Goal: Find contact information: Find contact information

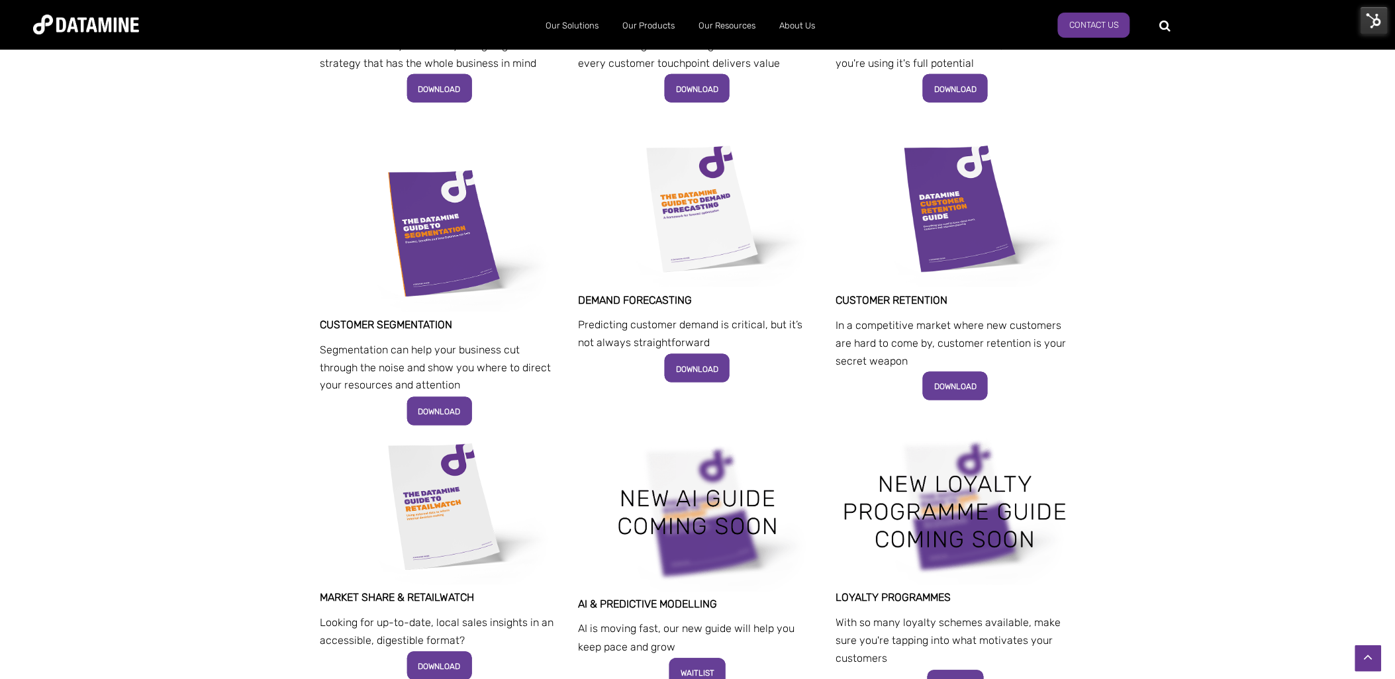
scroll to position [588, 0]
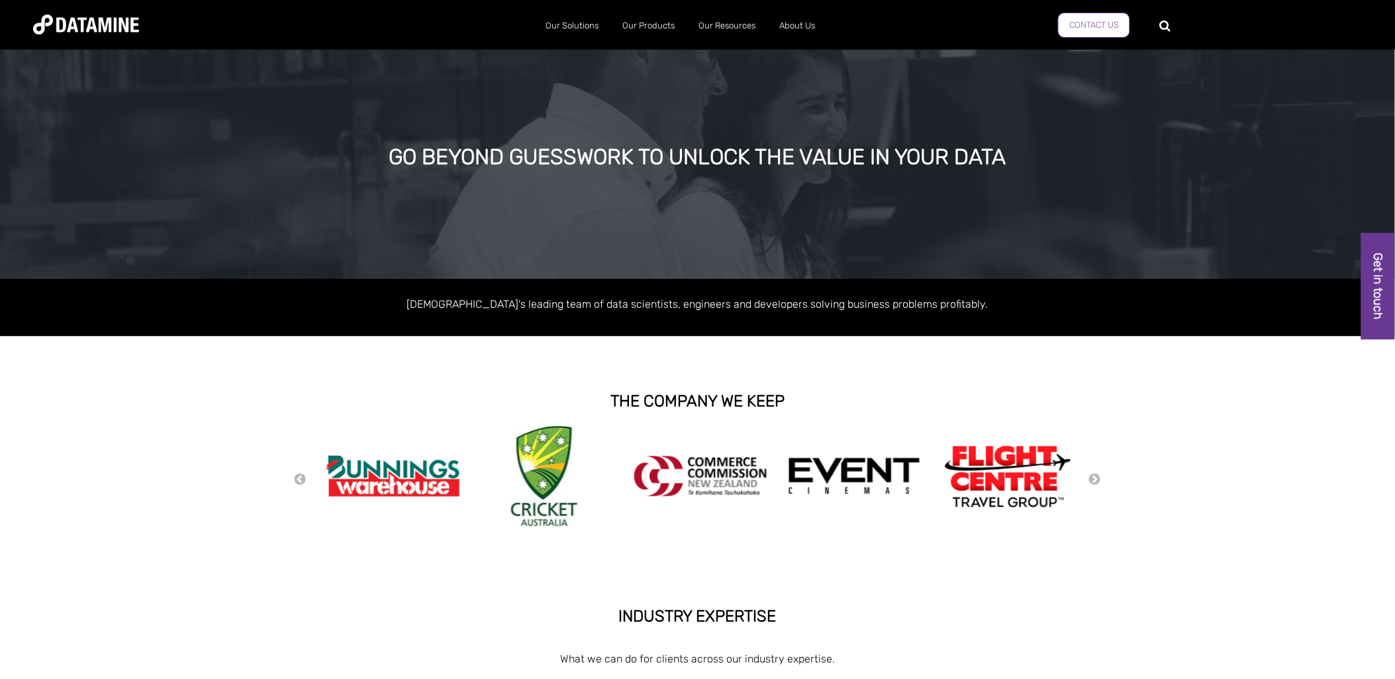
drag, startPoint x: 0, startPoint y: 0, endPoint x: 1113, endPoint y: 22, distance: 1113.3
click at [1113, 22] on link "Contact us" at bounding box center [1094, 25] width 72 height 25
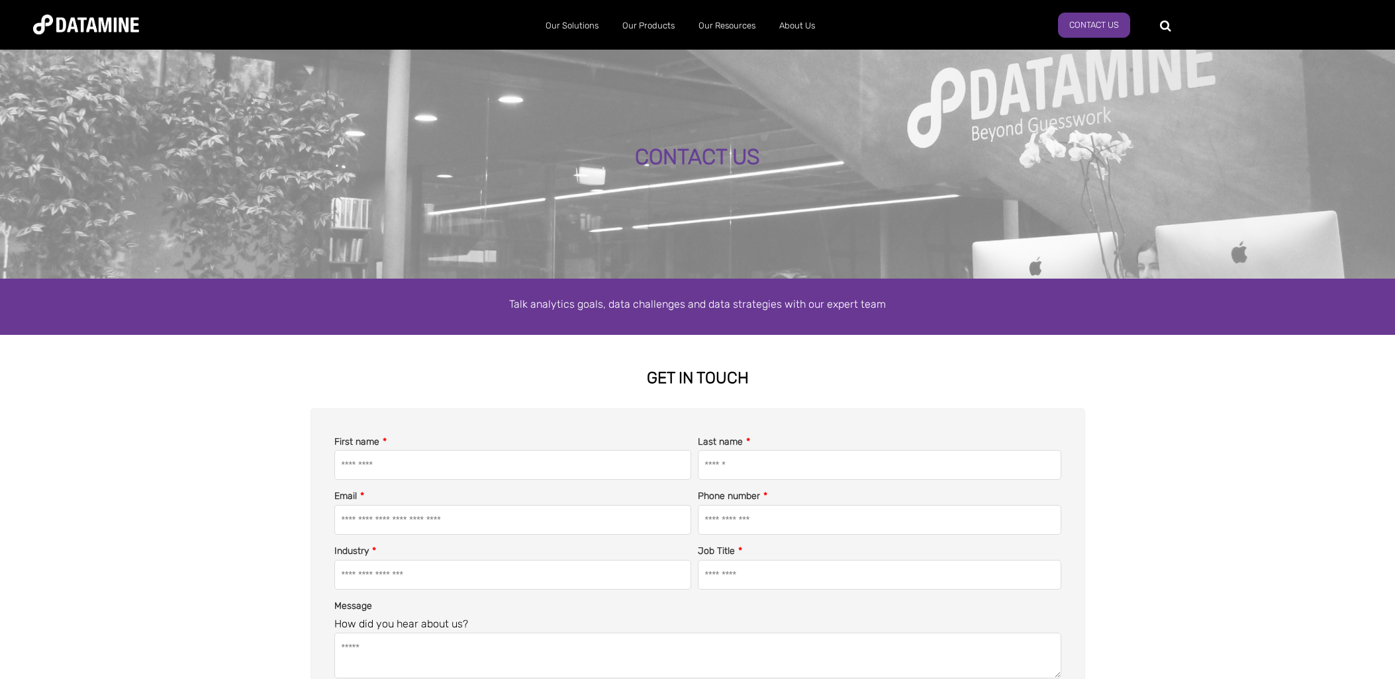
select select "**********"
